Goal: Navigation & Orientation: Find specific page/section

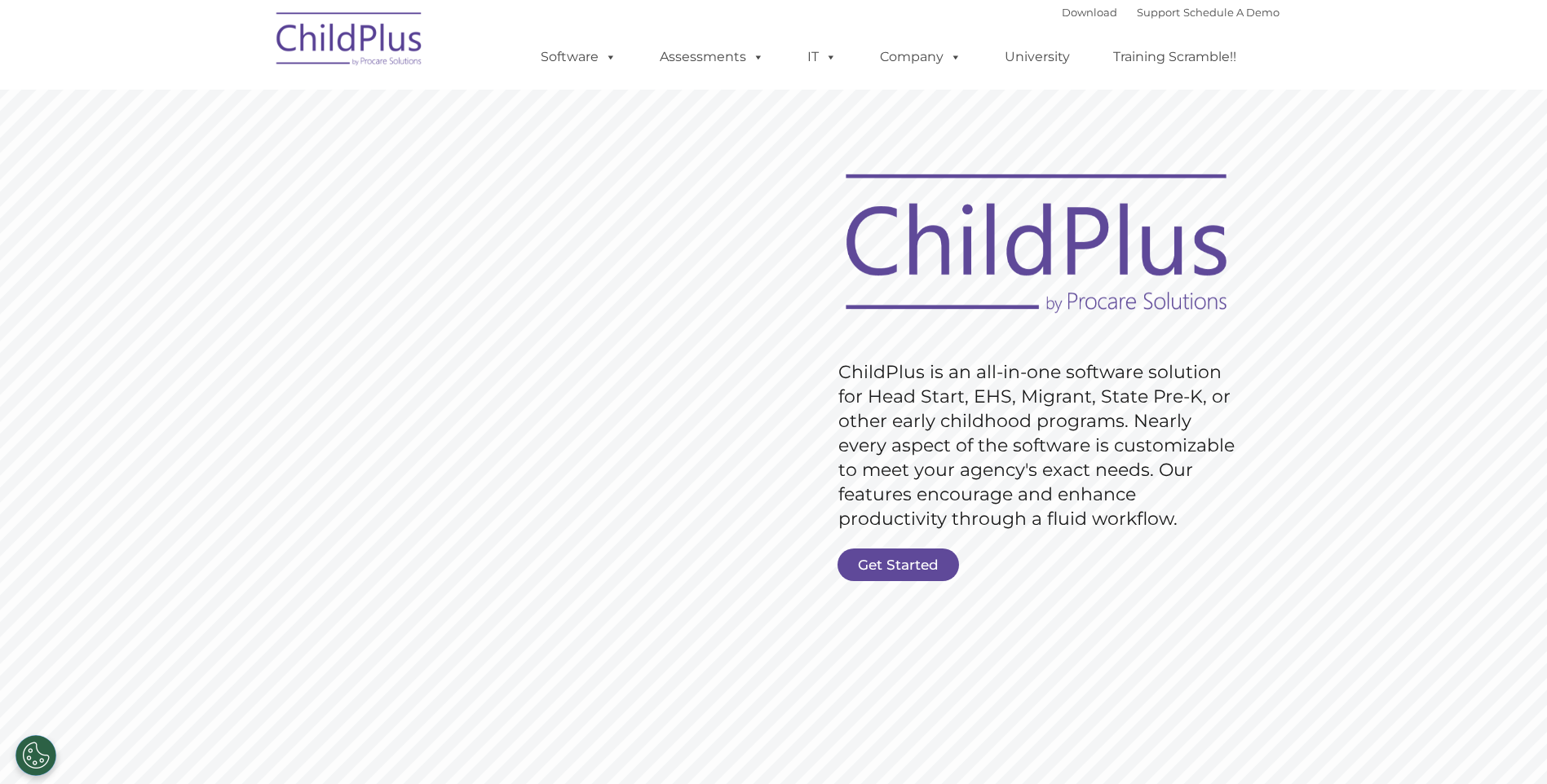
type input ""
click at [888, 558] on link "Get Started" at bounding box center [897, 565] width 121 height 33
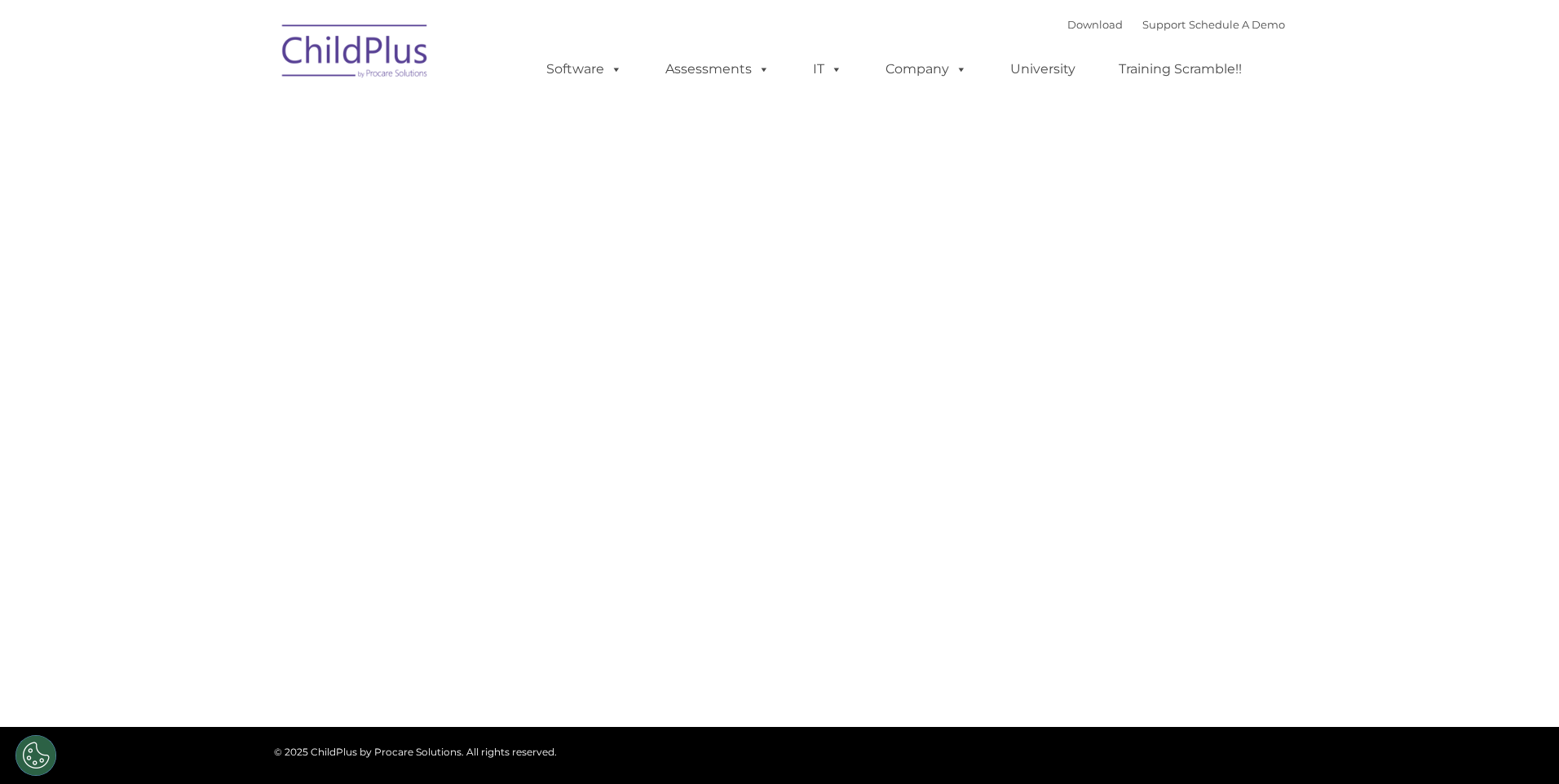
type input ""
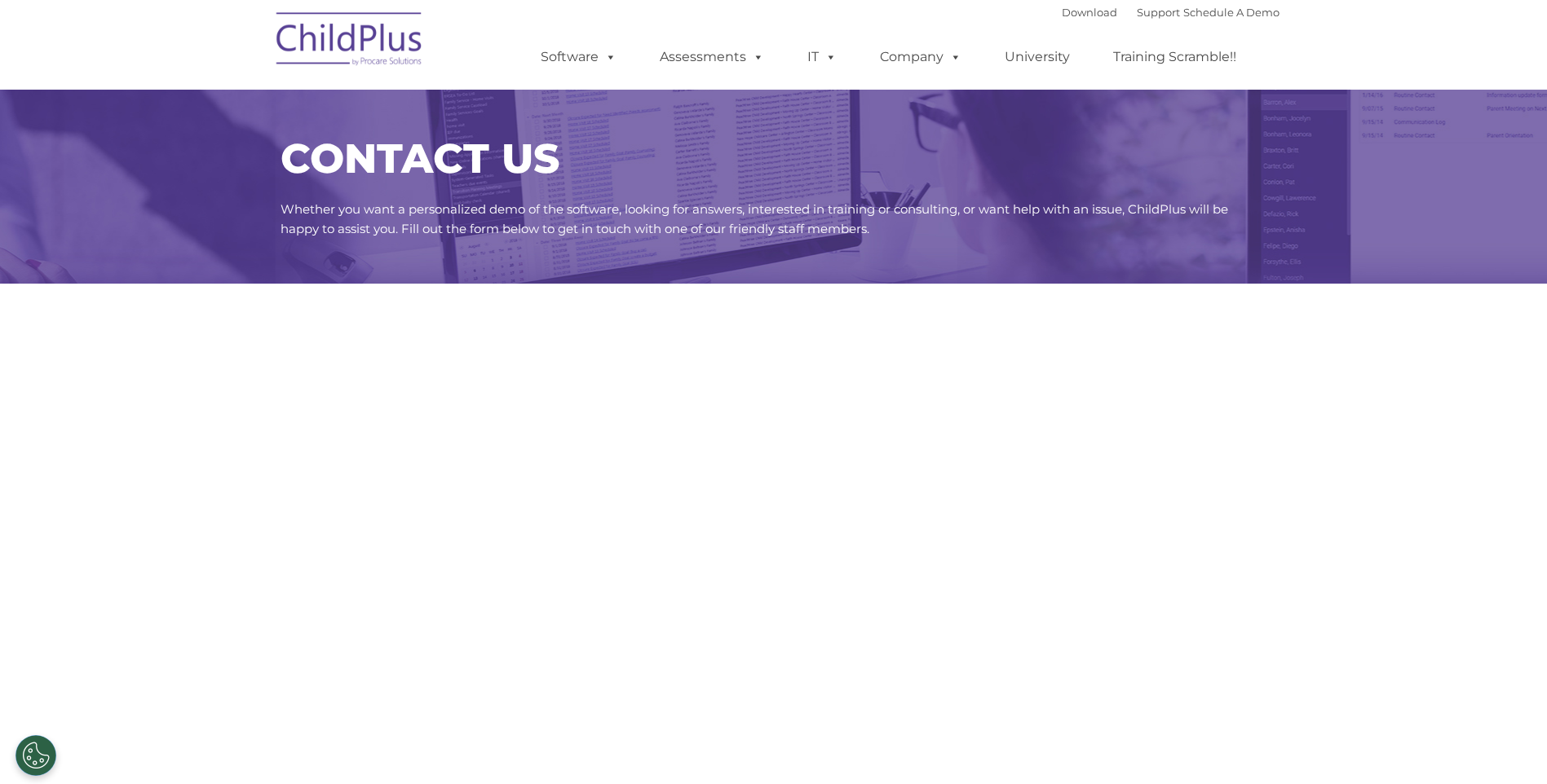
select select "MEDIUM"
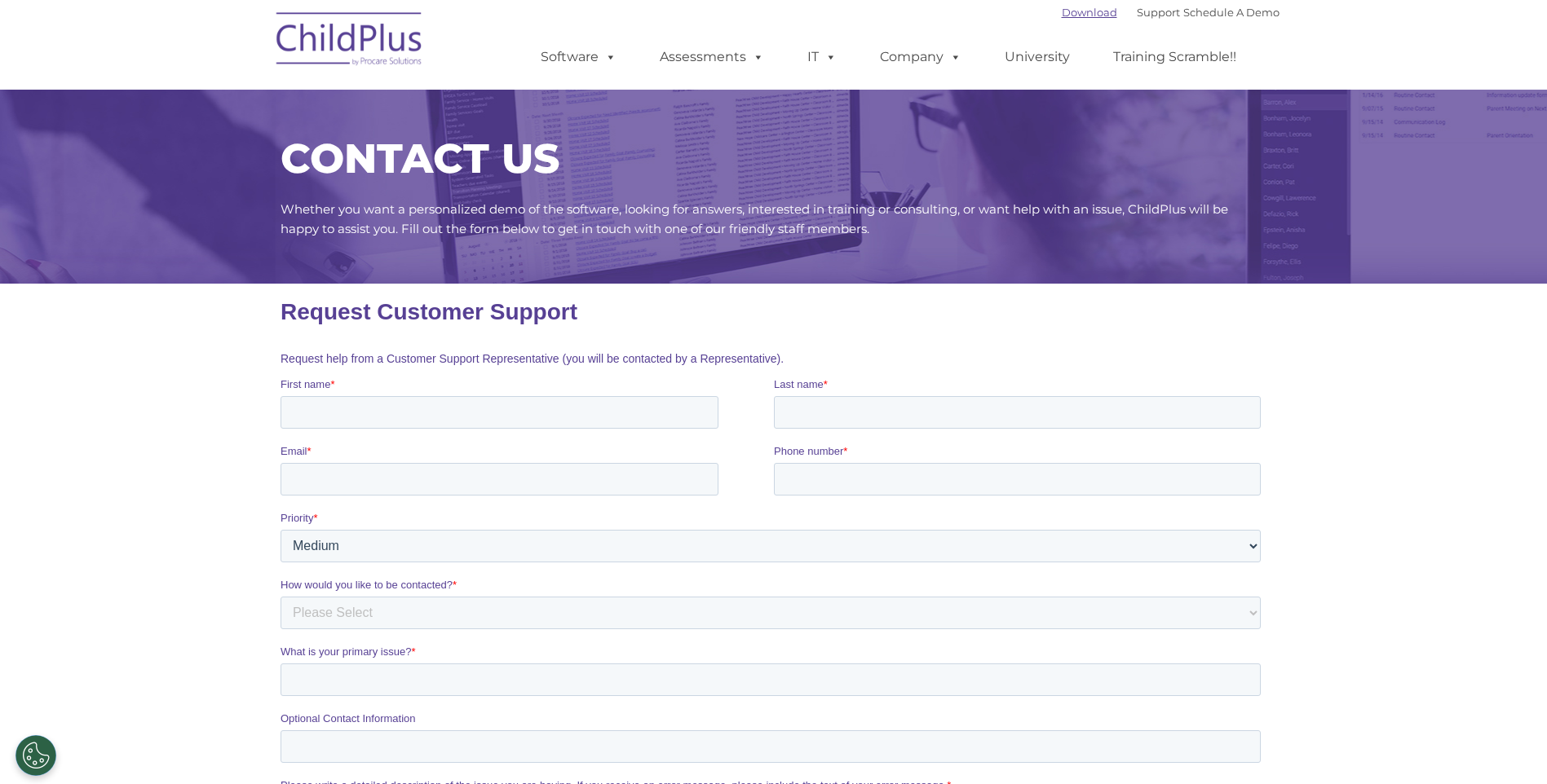
click at [1061, 9] on link "Download" at bounding box center [1089, 12] width 56 height 13
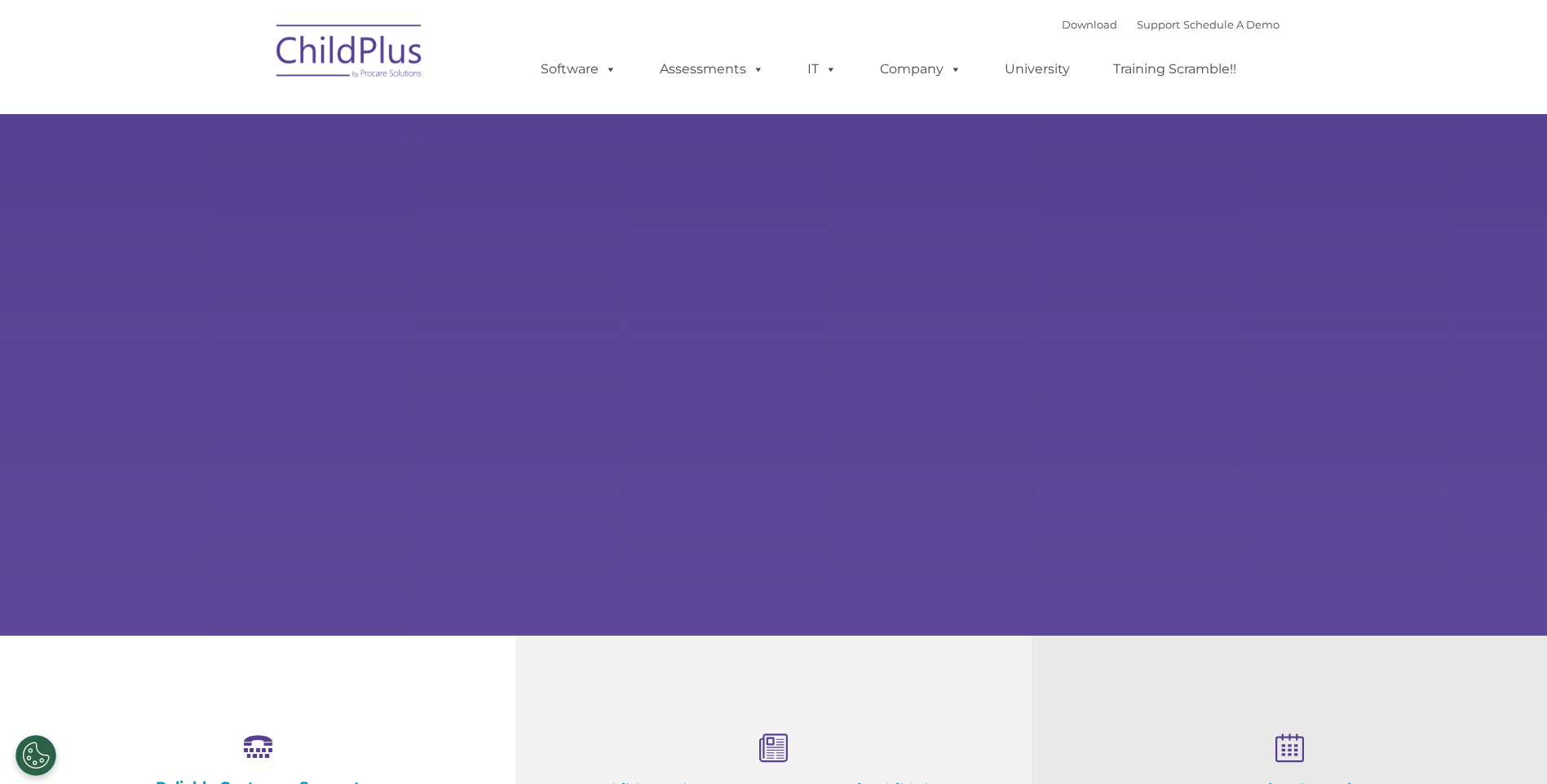
type input ""
select select "MEDIUM"
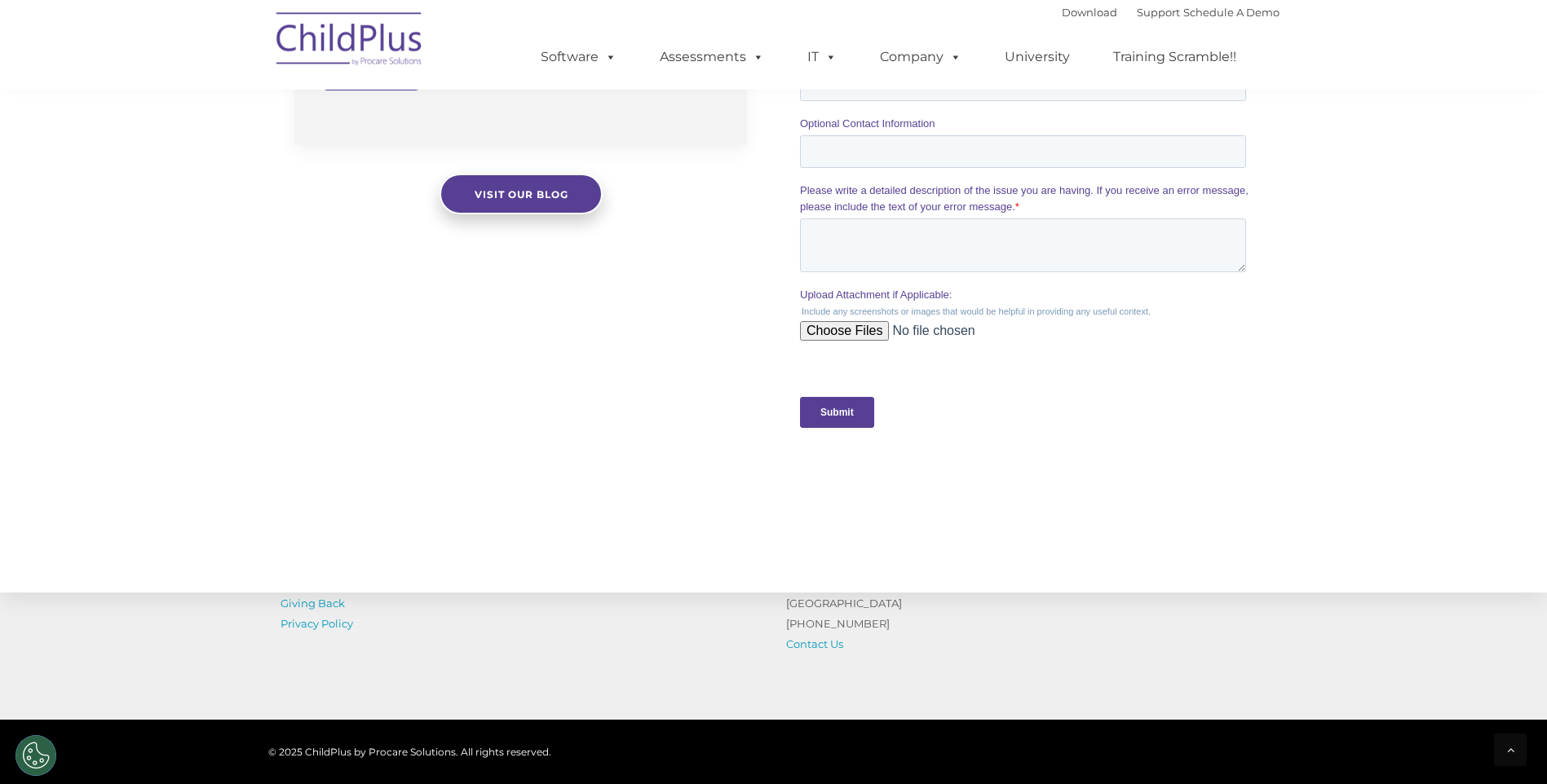
scroll to position [1383, 0]
